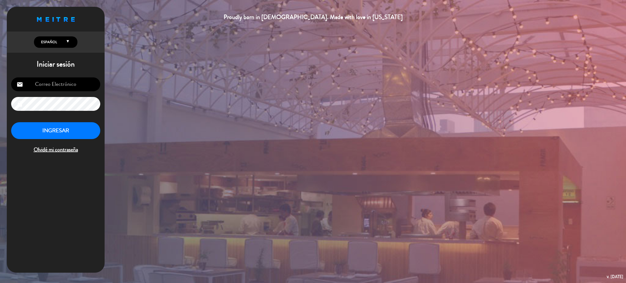
type input "[EMAIL_ADDRESS][DOMAIN_NAME]"
click at [85, 133] on button "INGRESAR" at bounding box center [55, 130] width 89 height 17
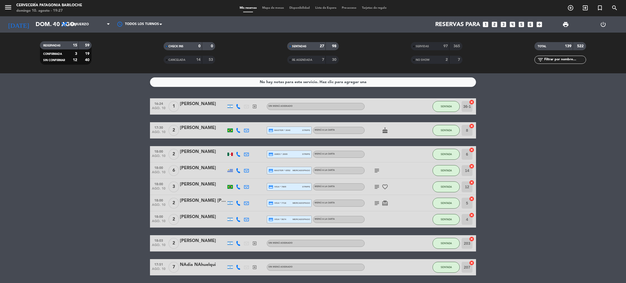
click at [552, 60] on input "text" at bounding box center [564, 60] width 42 height 6
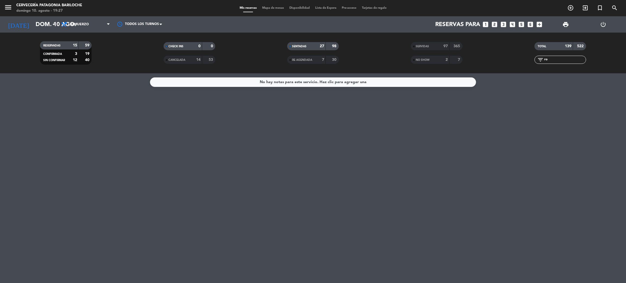
type input "r"
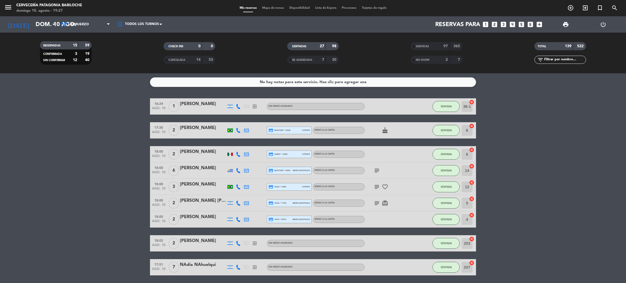
click at [177, 62] on div "CANCELADA" at bounding box center [177, 60] width 25 height 6
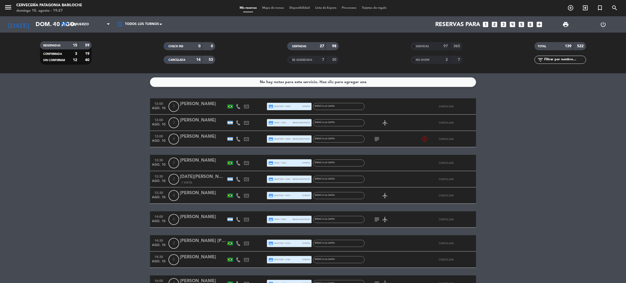
click at [559, 61] on input "text" at bounding box center [564, 60] width 42 height 6
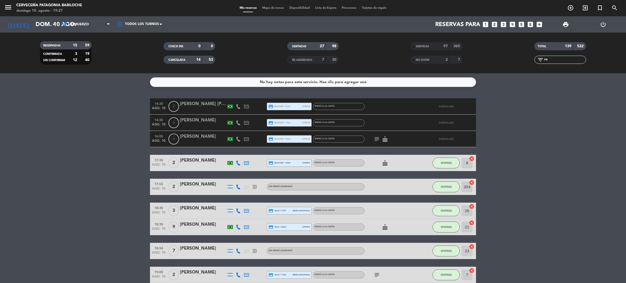
type input "r"
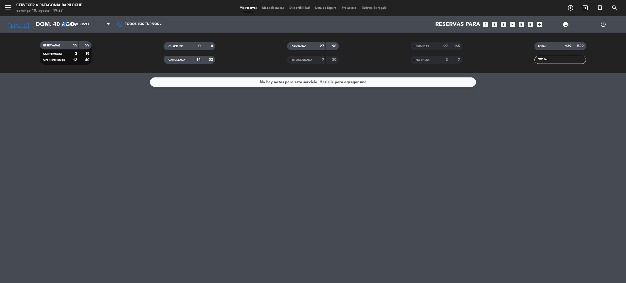
type input "R"
